Goal: Information Seeking & Learning: Compare options

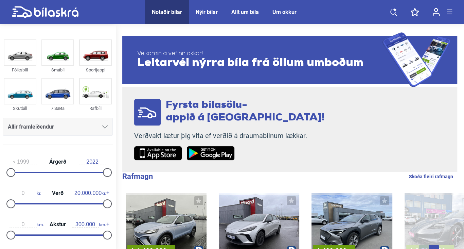
click at [103, 123] on div "Allir framleiðendur" at bounding box center [58, 127] width 100 height 10
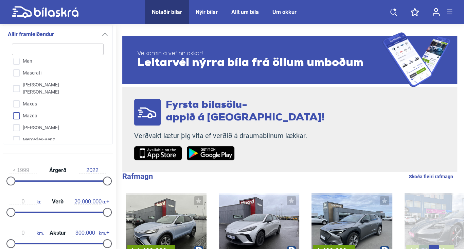
scroll to position [1005, 0]
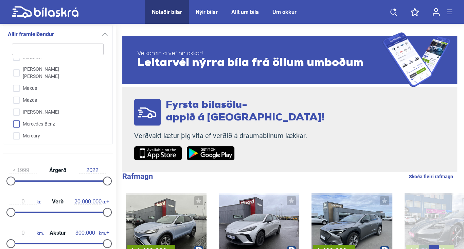
click at [16, 118] on input "Mercedes-Benz" at bounding box center [53, 124] width 92 height 12
checkbox input "true"
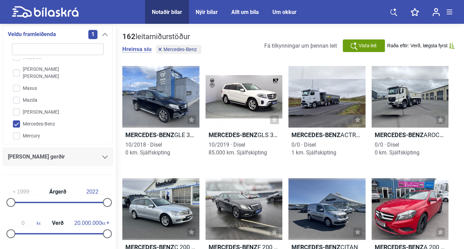
click at [105, 155] on icon at bounding box center [104, 156] width 5 height 3
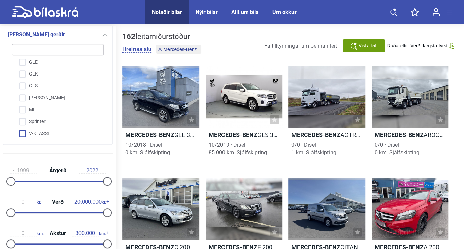
scroll to position [251, 0]
click at [21, 109] on input "Sprinter" at bounding box center [53, 111] width 92 height 12
checkbox input "true"
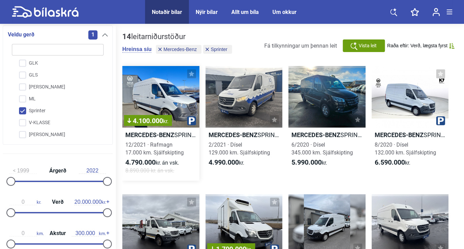
drag, startPoint x: 120, startPoint y: 126, endPoint x: 140, endPoint y: 126, distance: 20.0
click at [142, 127] on link "4.100.000 kr. Mercedes-Benz SPRINTER E RAFMAGNS MILLILANGUR 12/2021 · Rafmagn 1…" at bounding box center [160, 123] width 77 height 114
click at [141, 128] on link "4.100.000 kr. Mercedes-Benz SPRINTER E RAFMAGNS MILLILANGUR 12/2021 · Rafmagn 1…" at bounding box center [160, 123] width 77 height 114
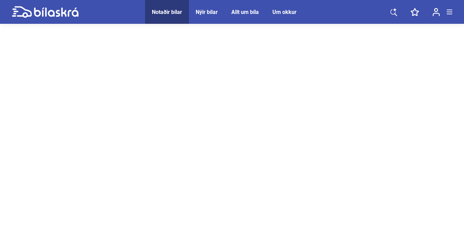
click at [131, 130] on div at bounding box center [232, 195] width 464 height 340
click at [130, 130] on div at bounding box center [232, 134] width 464 height 340
click at [130, 129] on div at bounding box center [232, 128] width 464 height 340
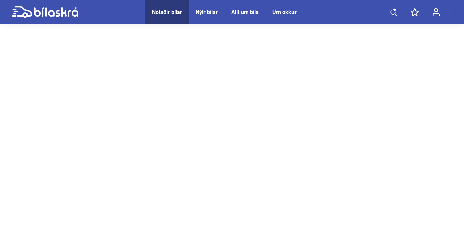
drag, startPoint x: 130, startPoint y: 129, endPoint x: 126, endPoint y: 127, distance: 3.8
click at [127, 128] on div at bounding box center [232, 128] width 464 height 340
drag, startPoint x: 126, startPoint y: 127, endPoint x: 121, endPoint y: 123, distance: 7.5
click at [121, 123] on div at bounding box center [232, 128] width 464 height 340
click at [119, 121] on div at bounding box center [232, 128] width 464 height 340
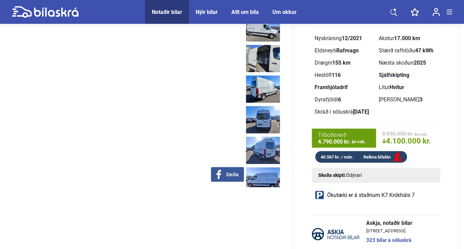
drag, startPoint x: 121, startPoint y: 123, endPoint x: 117, endPoint y: 121, distance: 3.7
click at [117, 121] on div "Deila" at bounding box center [124, 85] width 234 height 203
drag, startPoint x: 117, startPoint y: 121, endPoint x: 116, endPoint y: 115, distance: 5.8
click at [117, 118] on div "Deila" at bounding box center [124, 85] width 234 height 203
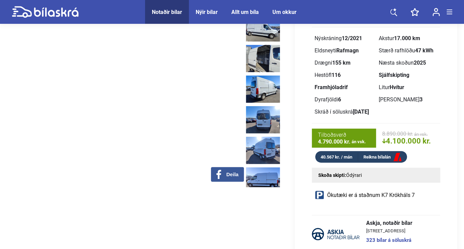
click at [117, 115] on div "Deila" at bounding box center [124, 85] width 234 height 203
click at [0, 0] on img at bounding box center [0, 0] width 0 height 0
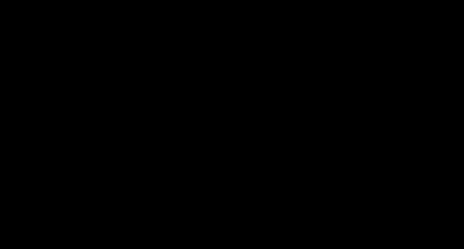
click at [113, 113] on div at bounding box center [232, 124] width 464 height 249
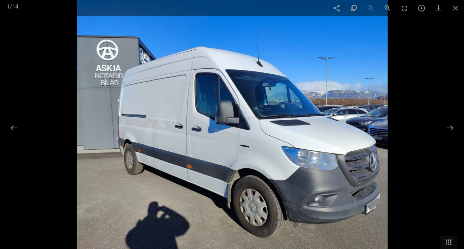
drag, startPoint x: 113, startPoint y: 115, endPoint x: 110, endPoint y: 120, distance: 5.7
click at [113, 116] on img at bounding box center [232, 124] width 311 height 249
drag, startPoint x: 110, startPoint y: 120, endPoint x: 105, endPoint y: 126, distance: 7.8
click at [105, 126] on img at bounding box center [232, 124] width 311 height 249
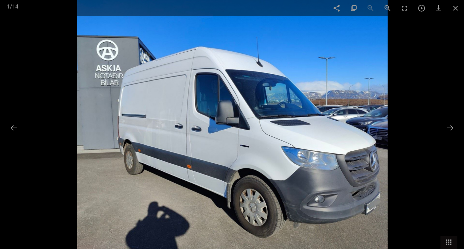
drag, startPoint x: 105, startPoint y: 126, endPoint x: 112, endPoint y: 124, distance: 7.1
click at [106, 126] on img at bounding box center [232, 124] width 311 height 249
click at [109, 126] on img at bounding box center [232, 124] width 311 height 249
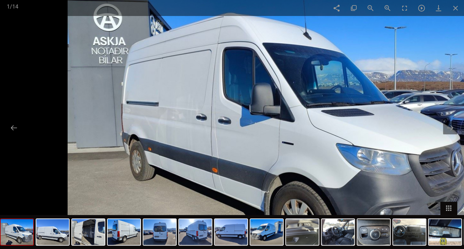
click at [121, 112] on img at bounding box center [271, 115] width 407 height 326
drag, startPoint x: 121, startPoint y: 111, endPoint x: 99, endPoint y: 70, distance: 46.2
click at [119, 101] on img at bounding box center [271, 115] width 407 height 326
click at [109, 83] on img at bounding box center [271, 115] width 407 height 326
drag, startPoint x: 99, startPoint y: 70, endPoint x: 86, endPoint y: 49, distance: 25.3
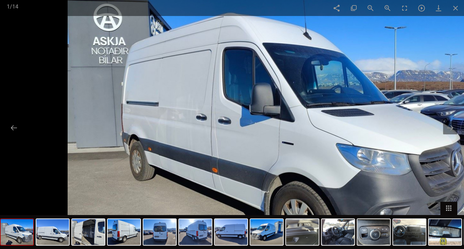
click at [92, 58] on img at bounding box center [271, 115] width 407 height 326
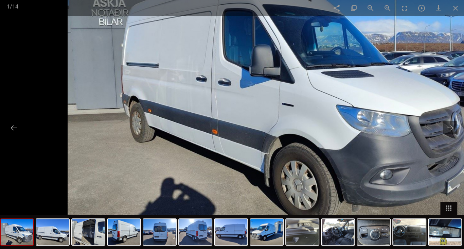
drag, startPoint x: 86, startPoint y: 49, endPoint x: 65, endPoint y: 31, distance: 27.0
click at [78, 40] on img at bounding box center [271, 76] width 407 height 326
click at [65, 31] on div at bounding box center [223, 37] width 464 height 249
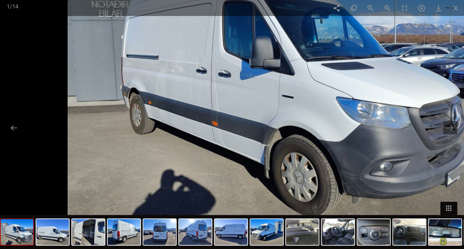
drag, startPoint x: 371, startPoint y: 21, endPoint x: 424, endPoint y: 16, distance: 53.2
click at [392, 20] on img at bounding box center [271, 68] width 407 height 326
click at [420, 16] on img at bounding box center [271, 68] width 407 height 326
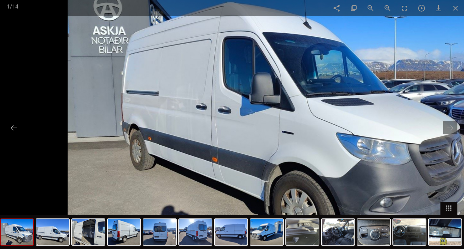
drag, startPoint x: 424, startPoint y: 16, endPoint x: 465, endPoint y: 76, distance: 72.3
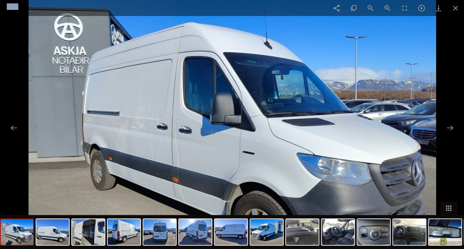
drag, startPoint x: 465, startPoint y: 76, endPoint x: 455, endPoint y: 0, distance: 76.5
click at [455, 0] on div "Facebook Twitter GooglePlus Pinterest 1 / 14" at bounding box center [232, 124] width 464 height 249
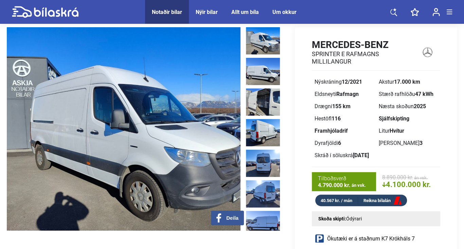
scroll to position [68, 0]
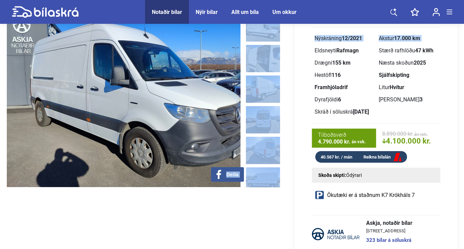
drag, startPoint x: 169, startPoint y: 83, endPoint x: 92, endPoint y: 94, distance: 77.5
click at [101, 95] on div "‹ › Deila Á söluskrá í 74 daga 55 Mercedes-Benz SPRINTER E RAFMAGNS MILLILANGUR…" at bounding box center [232, 138] width 450 height 308
drag, startPoint x: 92, startPoint y: 94, endPoint x: 81, endPoint y: 103, distance: 13.8
click at [88, 95] on img at bounding box center [124, 85] width 234 height 203
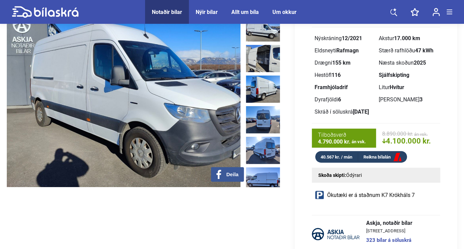
drag, startPoint x: 98, startPoint y: 199, endPoint x: 188, endPoint y: 172, distance: 94.0
click at [104, 199] on div "‹ › Deila Á söluskrá í 74 daga 55 Mercedes-Benz SPRINTER E RAFMAGNS MILLILANGUR…" at bounding box center [232, 138] width 450 height 308
click at [184, 174] on div "‹ › Deila Á söluskrá í 74 daga 55 Mercedes-Benz SPRINTER E RAFMAGNS MILLILANGUR…" at bounding box center [232, 138] width 450 height 308
drag, startPoint x: 188, startPoint y: 172, endPoint x: 208, endPoint y: 167, distance: 21.3
click at [207, 168] on img at bounding box center [124, 85] width 234 height 203
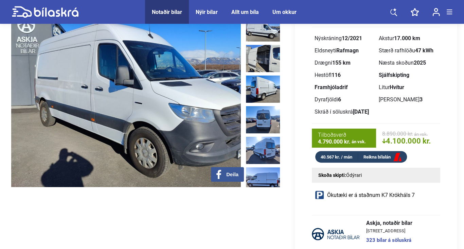
drag, startPoint x: 208, startPoint y: 167, endPoint x: 220, endPoint y: 160, distance: 13.3
click at [218, 162] on img at bounding box center [128, 85] width 234 height 203
drag, startPoint x: 220, startPoint y: 160, endPoint x: 252, endPoint y: 125, distance: 47.9
click at [224, 148] on img at bounding box center [128, 85] width 234 height 203
drag, startPoint x: 252, startPoint y: 125, endPoint x: 262, endPoint y: 115, distance: 14.4
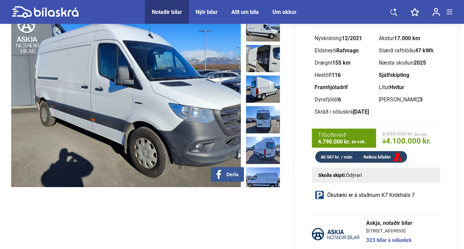
click at [259, 118] on div "‹ › Deila" at bounding box center [145, 85] width 276 height 203
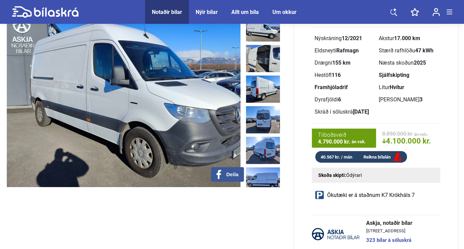
drag, startPoint x: 259, startPoint y: 102, endPoint x: 198, endPoint y: 138, distance: 71.0
click at [227, 123] on div "‹ › Deila" at bounding box center [145, 85] width 276 height 203
click at [246, 136] on img at bounding box center [363, 85] width 234 height 203
click at [246, 139] on img at bounding box center [363, 85] width 234 height 203
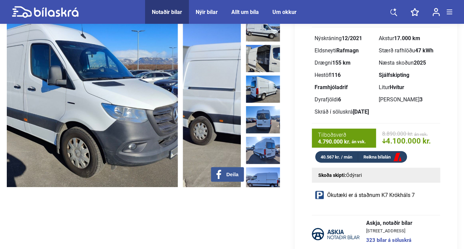
drag, startPoint x: 195, startPoint y: 139, endPoint x: 169, endPoint y: 150, distance: 28.5
click at [183, 150] on img at bounding box center [300, 85] width 234 height 203
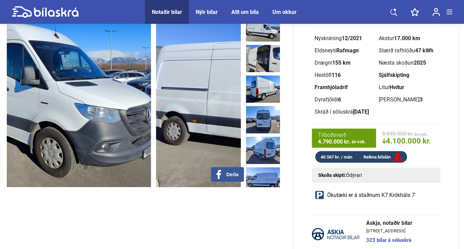
drag, startPoint x: 169, startPoint y: 150, endPoint x: 167, endPoint y: 158, distance: 8.7
click at [167, 152] on img at bounding box center [273, 85] width 234 height 203
click at [167, 158] on img at bounding box center [273, 85] width 234 height 203
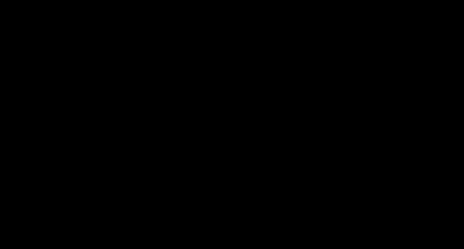
click at [444, 69] on div at bounding box center [232, 124] width 464 height 249
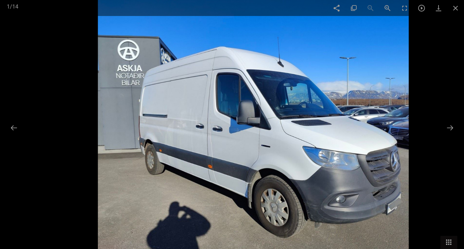
drag, startPoint x: 444, startPoint y: 69, endPoint x: 465, endPoint y: 1, distance: 71.1
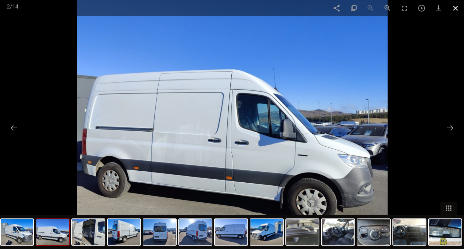
click at [457, 8] on span at bounding box center [455, 8] width 17 height 16
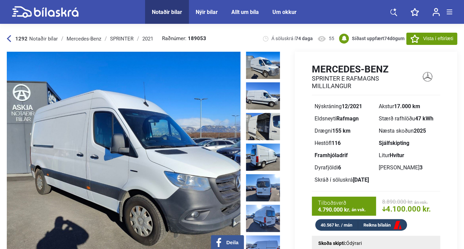
click at [167, 10] on div "Notaðir bílar" at bounding box center [167, 12] width 30 height 6
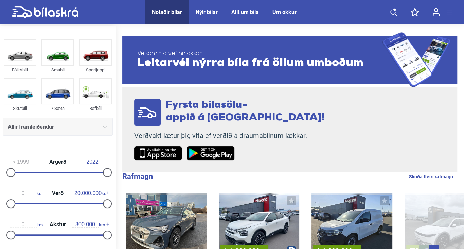
click at [102, 126] on icon at bounding box center [104, 126] width 5 height 3
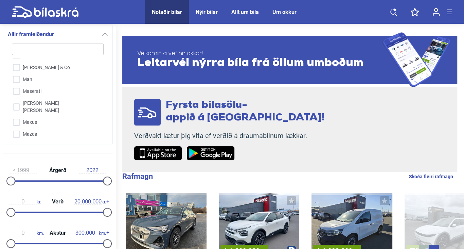
scroll to position [1005, 0]
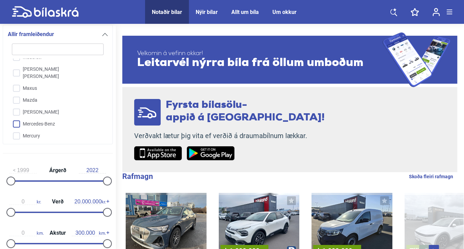
click at [41, 118] on input "Mercedes-Benz" at bounding box center [53, 124] width 92 height 12
checkbox input "true"
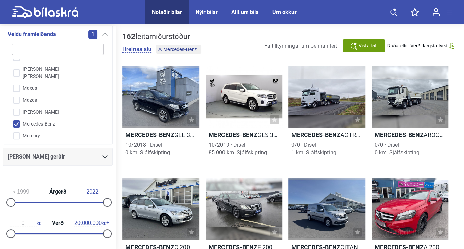
click at [103, 155] on icon at bounding box center [104, 156] width 5 height 3
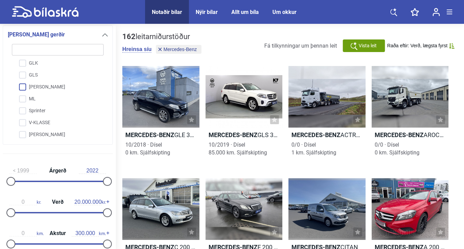
scroll to position [251, 0]
click at [20, 109] on input "Sprinter" at bounding box center [53, 111] width 92 height 12
checkbox input "true"
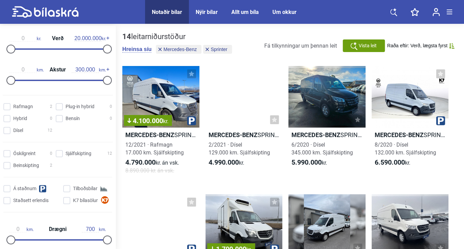
scroll to position [418, 0]
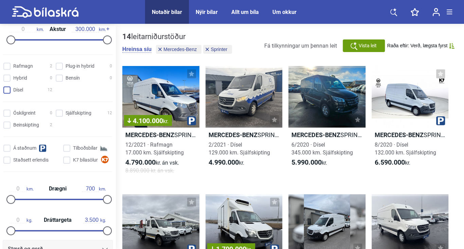
click at [6, 90] on input "Dísel 12" at bounding box center [28, 90] width 49 height 7
checkbox input "true"
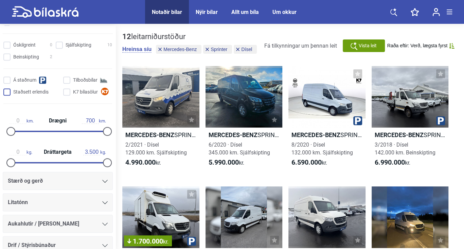
scroll to position [554, 0]
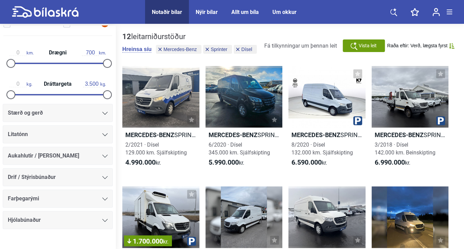
click at [102, 176] on icon at bounding box center [104, 177] width 5 height 3
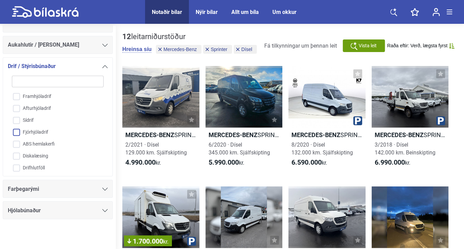
click at [16, 131] on input "Fjórhjóladrif" at bounding box center [53, 132] width 92 height 12
checkbox input "true"
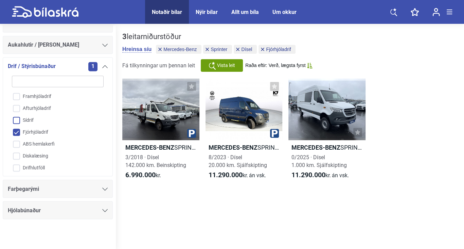
click at [14, 120] on input "Sídrif" at bounding box center [53, 120] width 92 height 12
checkbox input "true"
click at [228, 114] on div at bounding box center [243, 108] width 77 height 61
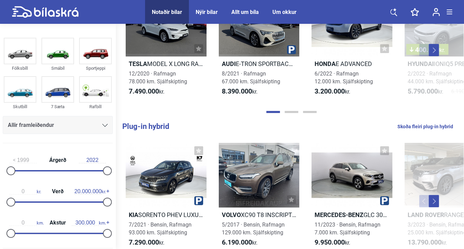
scroll to position [102, 0]
